Goal: Use online tool/utility

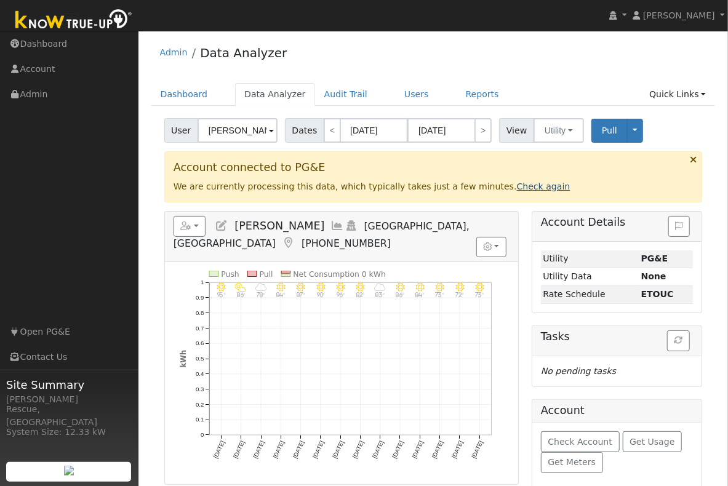
click at [518, 188] on link "Check again" at bounding box center [544, 187] width 54 height 10
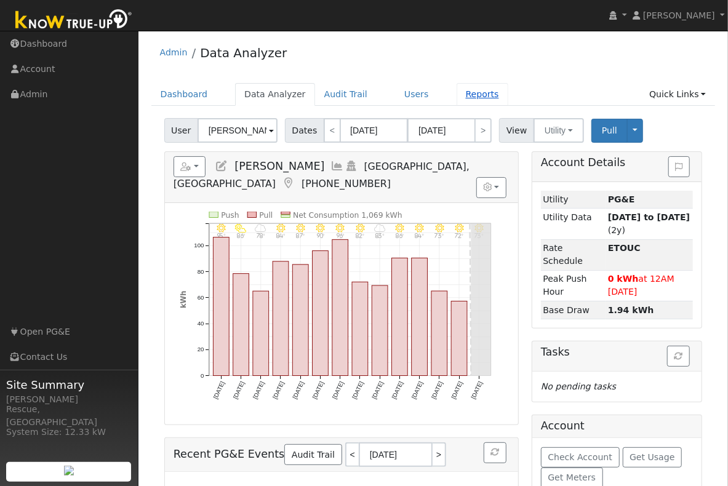
click at [472, 95] on link "Reports" at bounding box center [483, 94] width 52 height 23
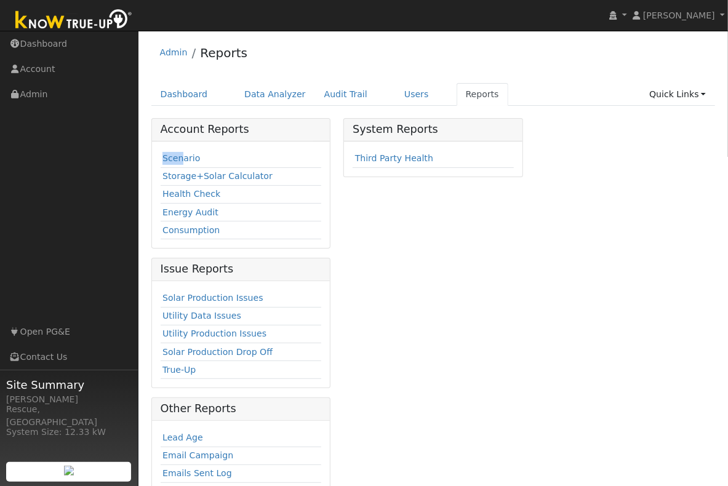
click at [182, 152] on td "Scenario" at bounding box center [241, 159] width 161 height 18
click at [180, 156] on link "Scenario" at bounding box center [182, 158] width 38 height 10
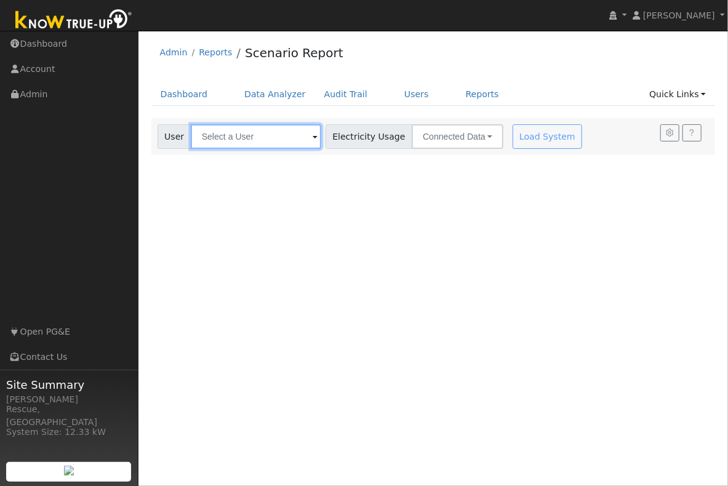
click at [270, 140] on input "text" at bounding box center [256, 136] width 131 height 25
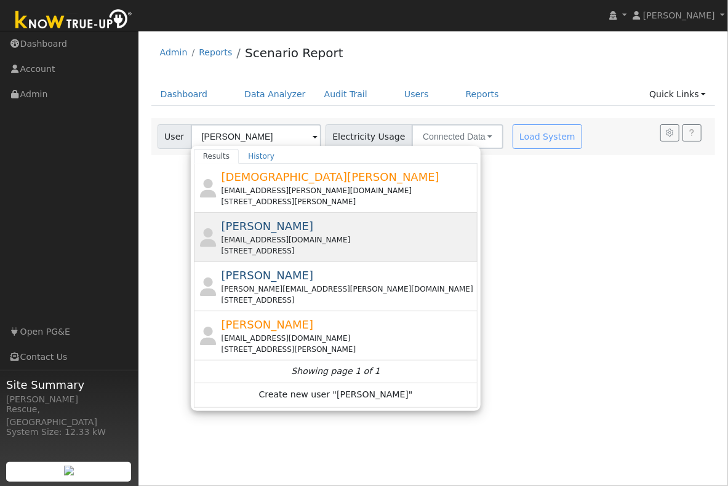
click at [331, 248] on div "[STREET_ADDRESS]" at bounding box center [349, 251] width 254 height 11
type input "[PERSON_NAME]"
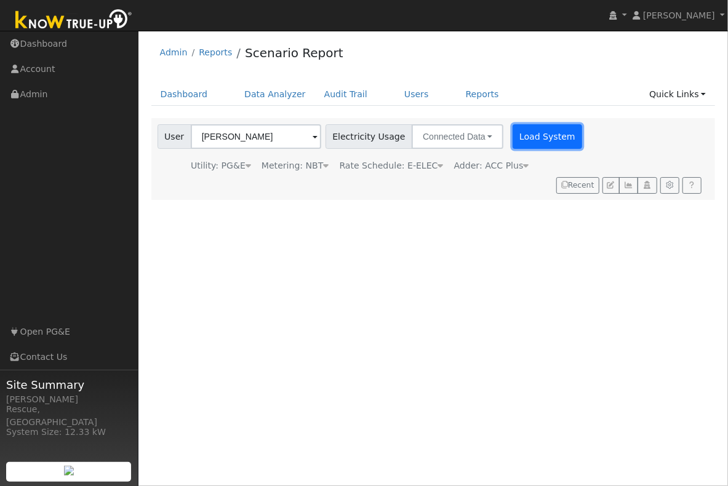
drag, startPoint x: 508, startPoint y: 139, endPoint x: 543, endPoint y: 172, distance: 47.9
click at [513, 139] on button "Load System" at bounding box center [548, 136] width 70 height 25
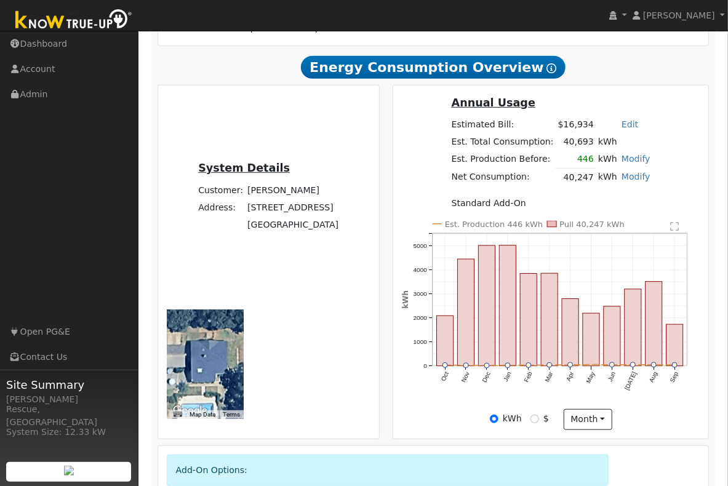
scroll to position [277, 0]
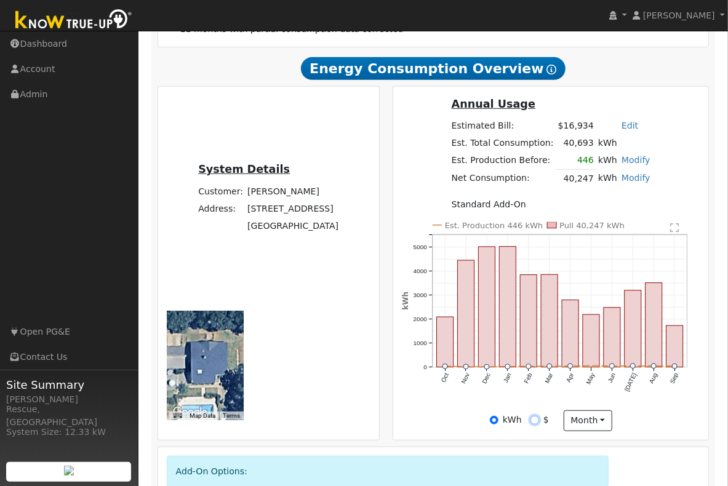
click at [538, 425] on input "$" at bounding box center [535, 420] width 9 height 9
radio input "true"
radio input "false"
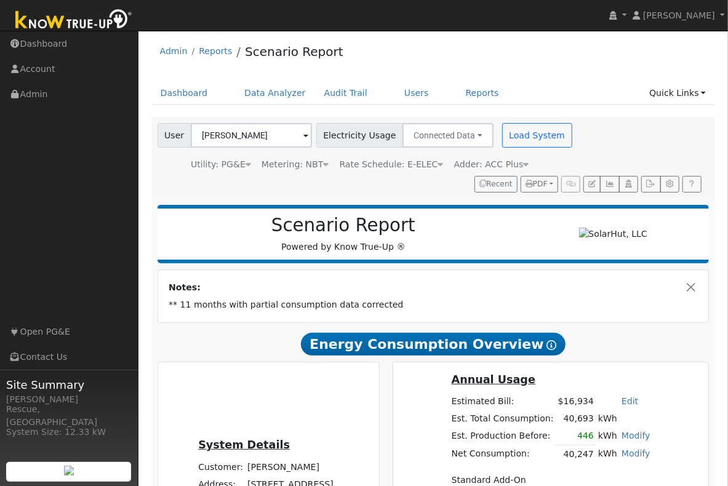
scroll to position [0, 0]
